Goal: Task Accomplishment & Management: Complete application form

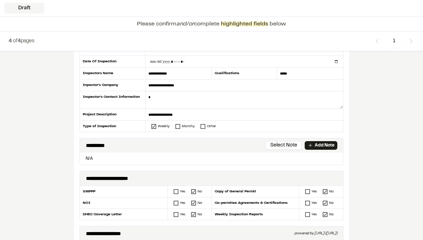
click at [174, 61] on input "datetime-local" at bounding box center [243, 61] width 197 height 11
type input "**********"
click at [321, 148] on p "Add Note" at bounding box center [325, 145] width 20 height 6
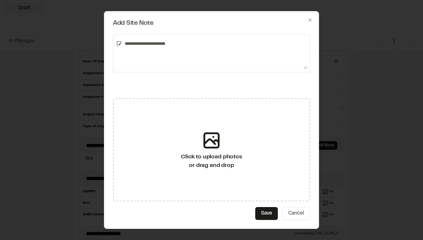
type textarea "**********"
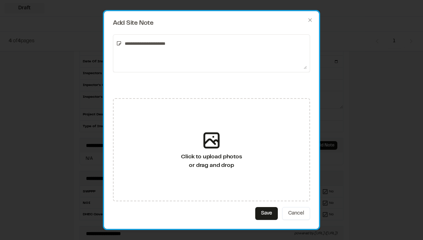
click at [269, 216] on button "Save" at bounding box center [266, 213] width 23 height 13
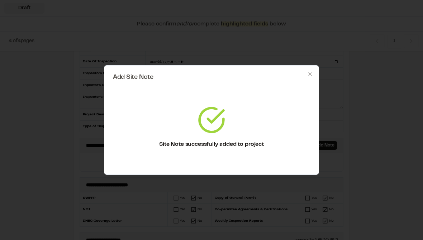
click at [361, 128] on div "Add Site Note Site Note successfully added to project Close" at bounding box center [211, 120] width 423 height 240
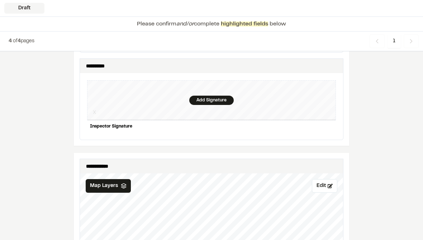
scroll to position [720, 0]
click at [218, 96] on div "Add Signature" at bounding box center [211, 100] width 44 height 9
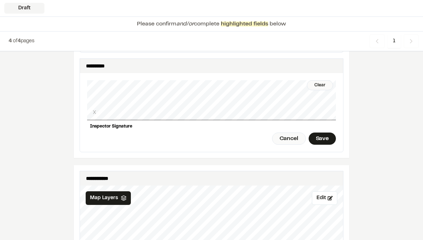
click at [324, 133] on div "Save" at bounding box center [322, 139] width 27 height 12
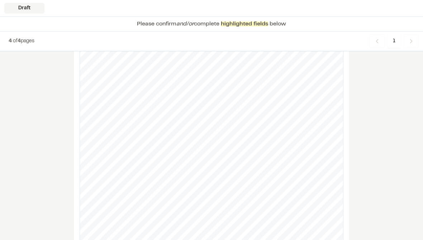
scroll to position [883, 0]
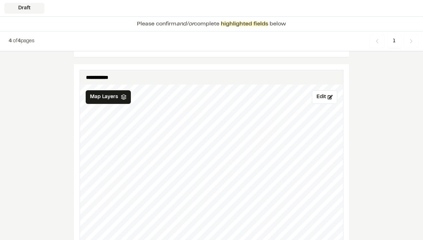
click at [321, 90] on button "Edit" at bounding box center [324, 97] width 25 height 14
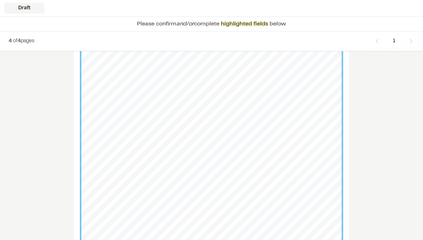
scroll to position [892, 0]
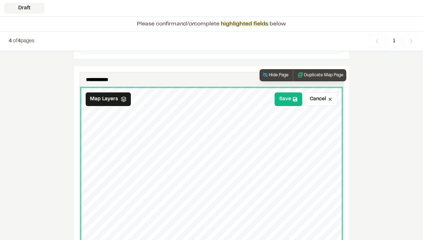
click at [288, 92] on button "Save" at bounding box center [288, 99] width 28 height 14
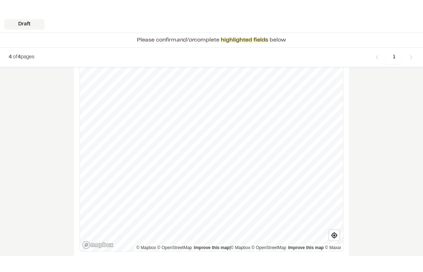
scroll to position [936, 0]
